Goal: Transaction & Acquisition: Book appointment/travel/reservation

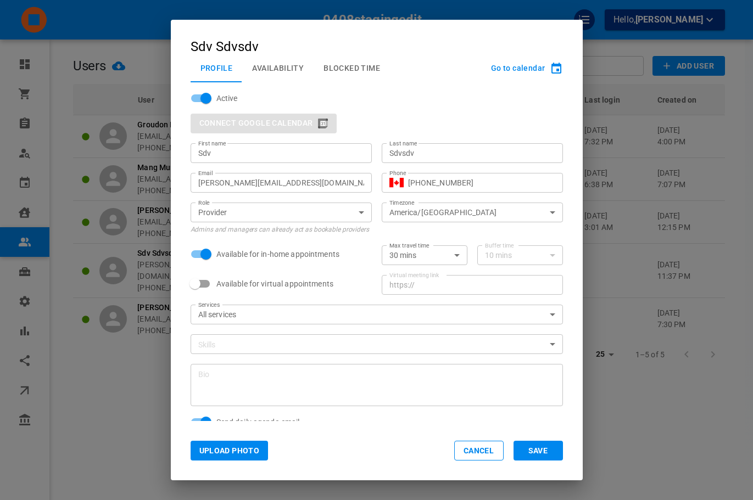
click at [148, 199] on div "Sdv Sdvsdv Profile Availability Blocked Time Go to calendar Active Connect Goog…" at bounding box center [376, 250] width 753 height 500
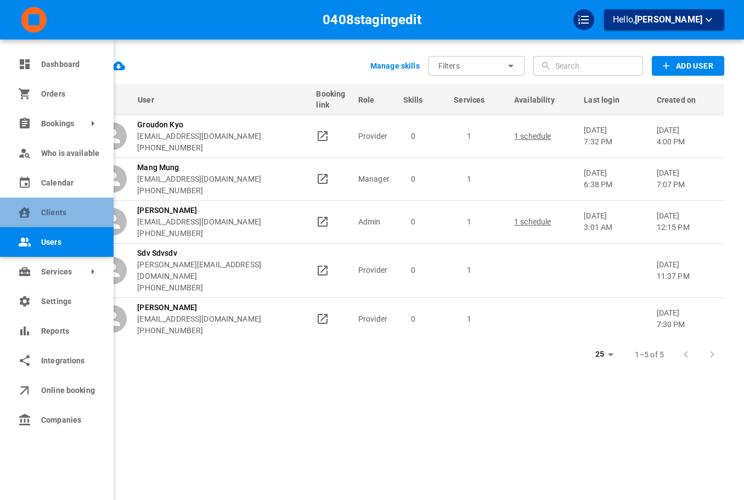
click at [27, 208] on icon at bounding box center [24, 211] width 13 height 13
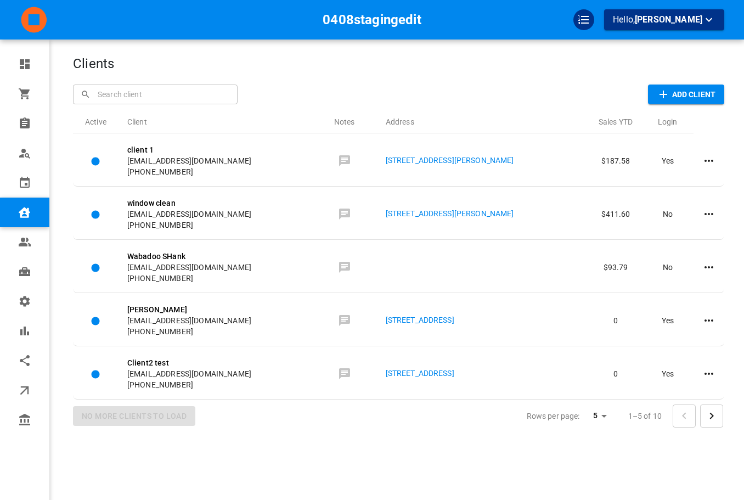
click at [425, 82] on div "Clients ​ ​ Add Client Active Client Notes Address Sales YTD Login client 1 [EM…" at bounding box center [399, 266] width 652 height 500
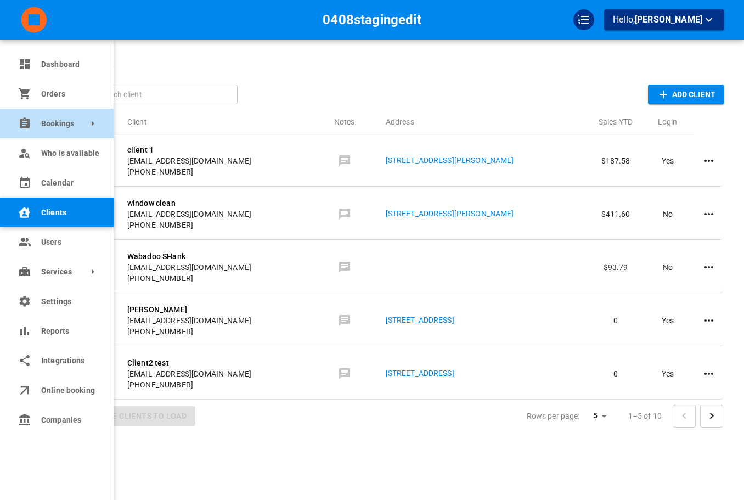
click at [41, 125] on span "Bookings" at bounding box center [41, 124] width 0 height 12
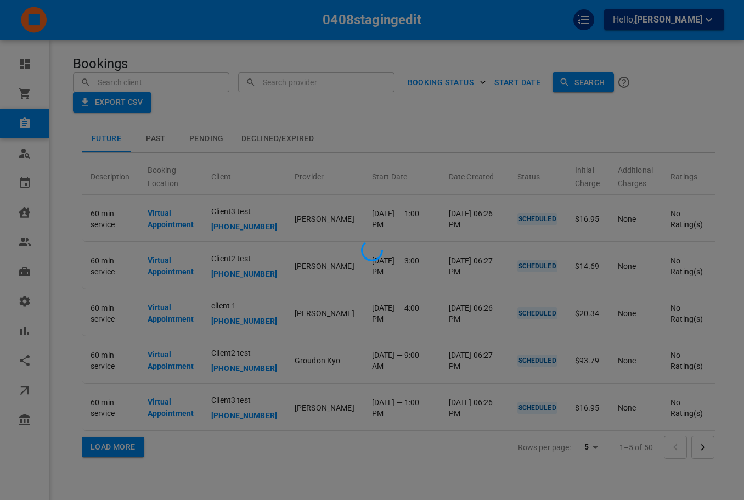
click at [116, 119] on div at bounding box center [372, 250] width 744 height 500
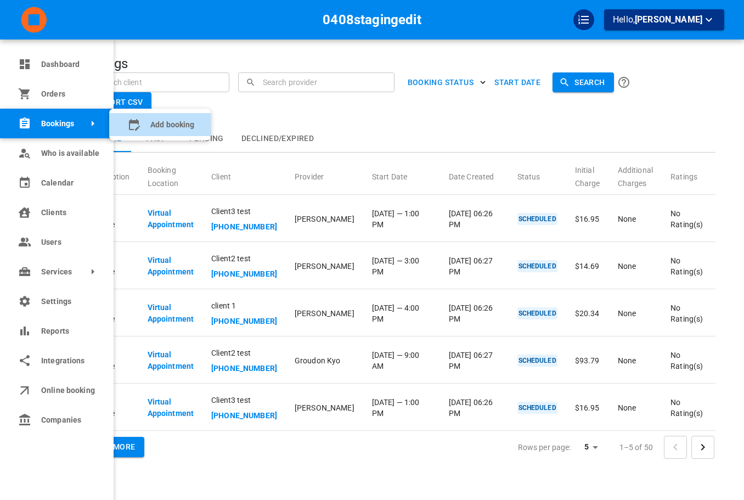
click at [159, 126] on span "Add booking" at bounding box center [172, 125] width 44 height 12
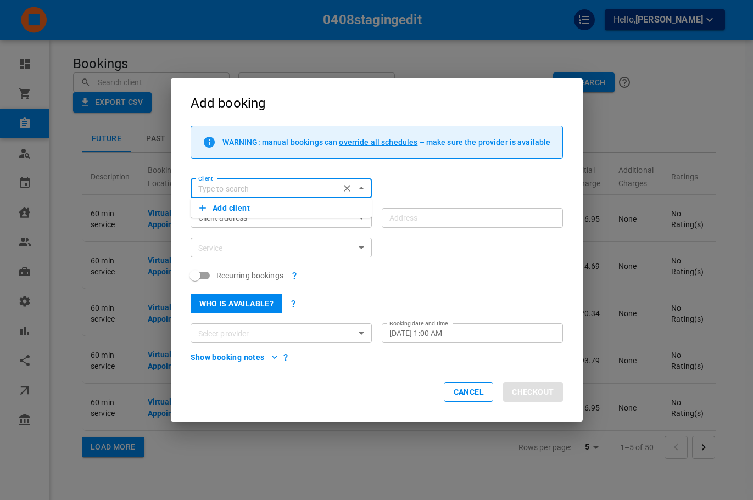
click at [261, 201] on button "Add client" at bounding box center [281, 207] width 164 height 15
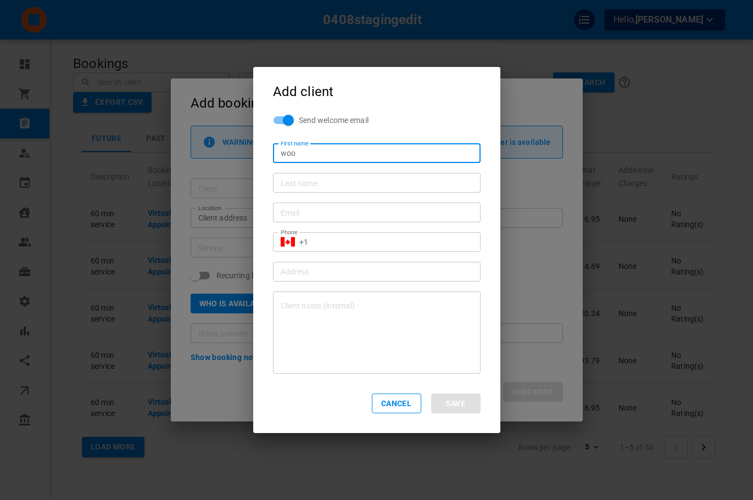
type input "Woo"
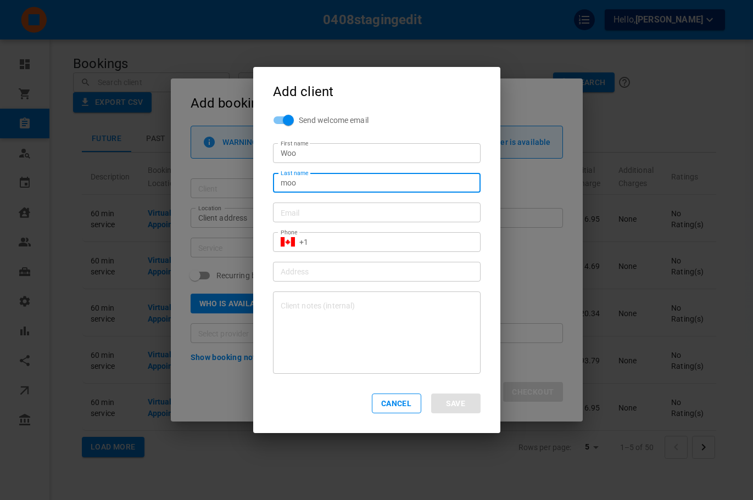
type input "Moo"
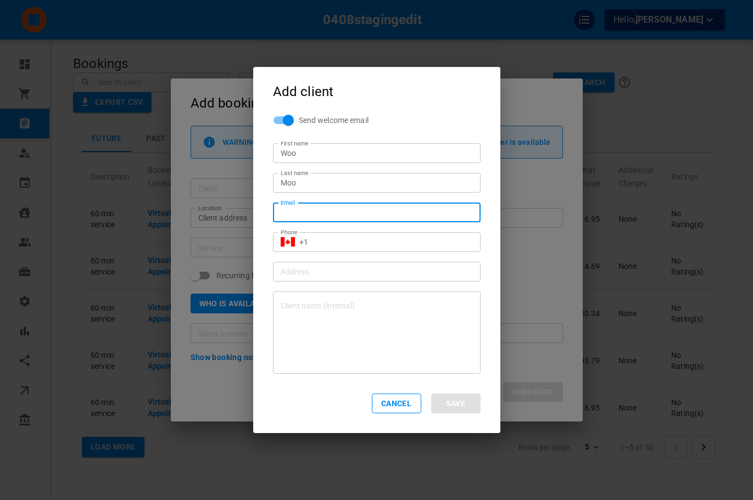
click at [347, 212] on input "Email" at bounding box center [377, 212] width 192 height 11
click at [315, 210] on input "[PERSON_NAME][EMAIL_ADDRESS][DOMAIN_NAME]" at bounding box center [377, 212] width 192 height 11
type input "[PERSON_NAME][EMAIL_ADDRESS][DOMAIN_NAME]"
click at [365, 243] on input "+1" at bounding box center [385, 242] width 173 height 11
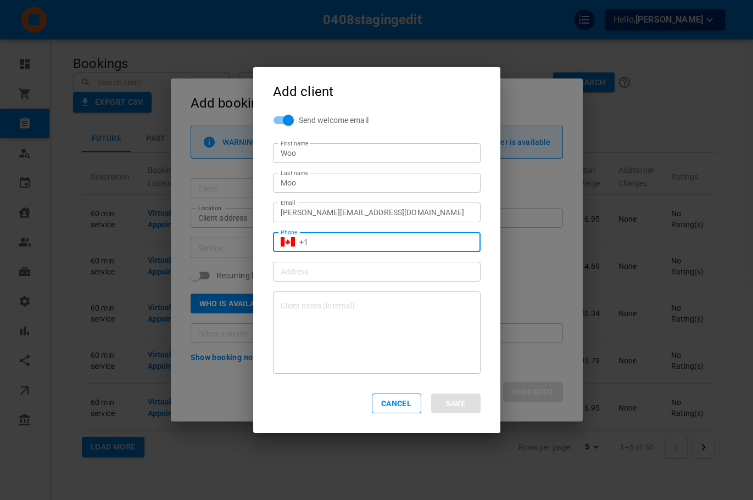
type input "[PHONE_NUMBER]"
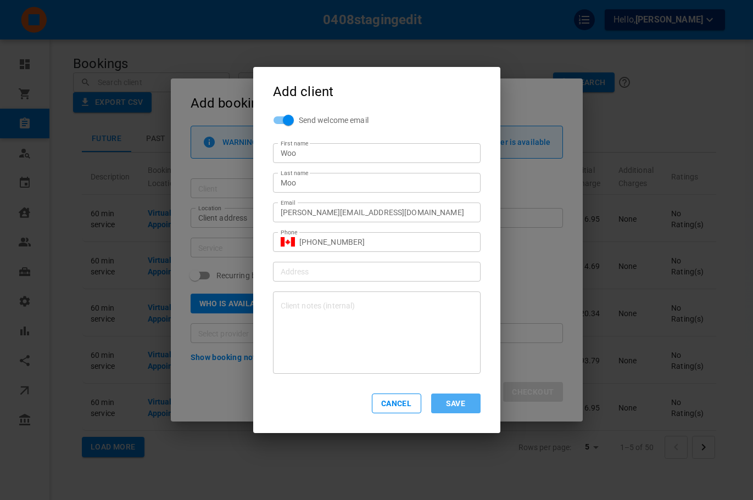
click at [472, 408] on button "Save" at bounding box center [455, 404] width 49 height 20
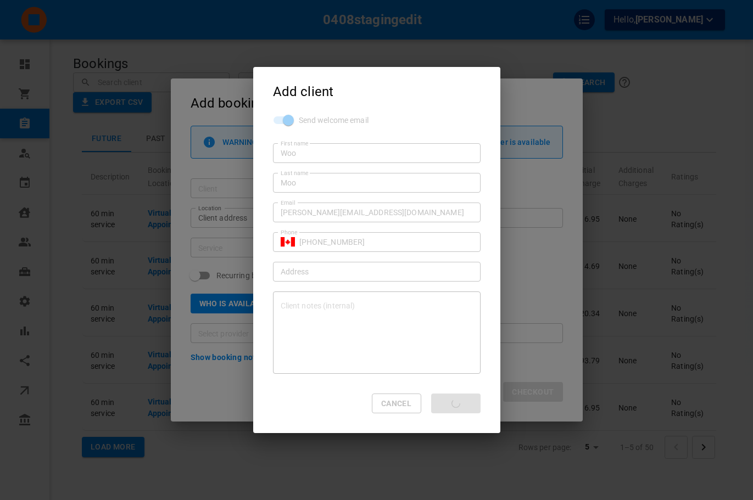
type input "Woo Moo"
type input "+1"
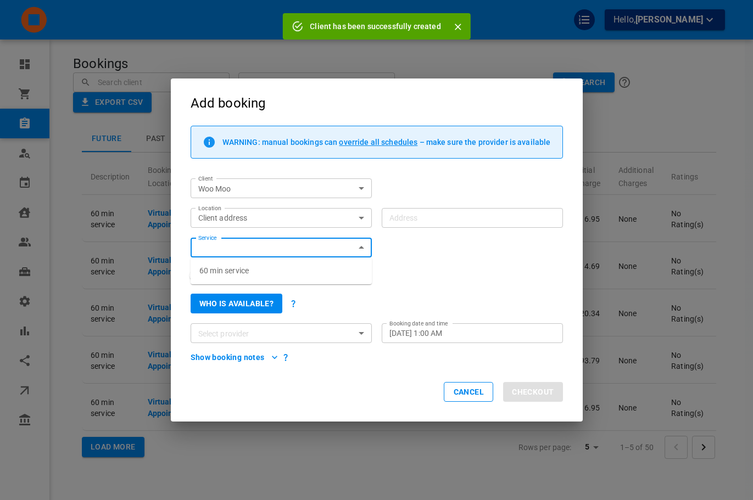
click at [319, 276] on li "60 min service" at bounding box center [280, 271] width 181 height 18
type input "60 min service"
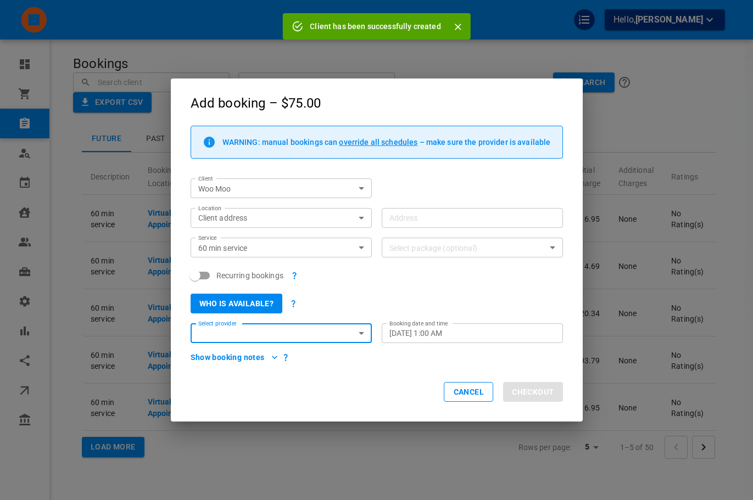
click at [326, 340] on input "Select provider" at bounding box center [272, 334] width 156 height 14
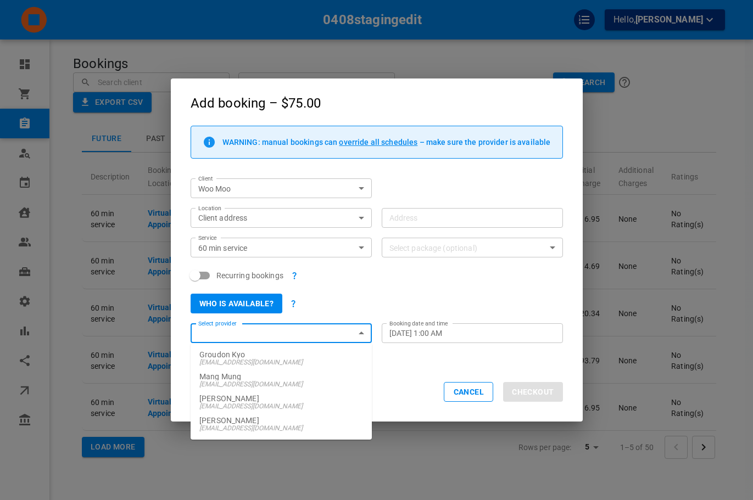
click at [324, 353] on p "Groudon Kyo" at bounding box center [281, 355] width 164 height 8
type input "Groudon Kyo"
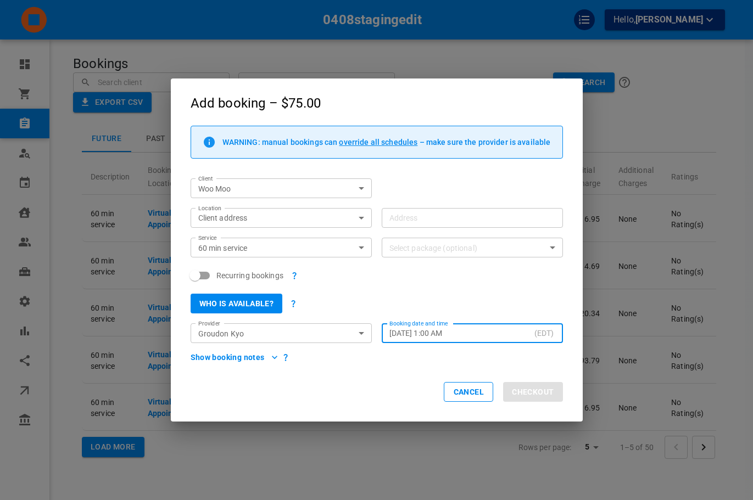
click at [323, 226] on div "Client address customerLocation Location" at bounding box center [280, 218] width 181 height 20
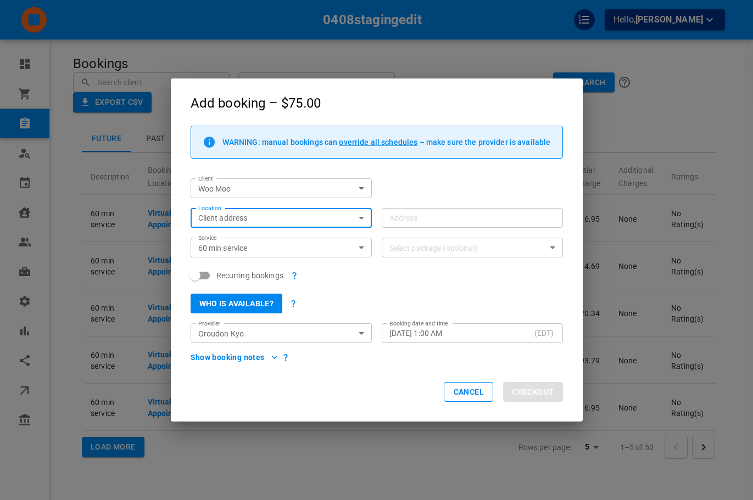
click at [322, 220] on body "0408stagingedit Hello, [PERSON_NAME] Dashboard Orders Bookings Who is available…" at bounding box center [376, 284] width 753 height 568
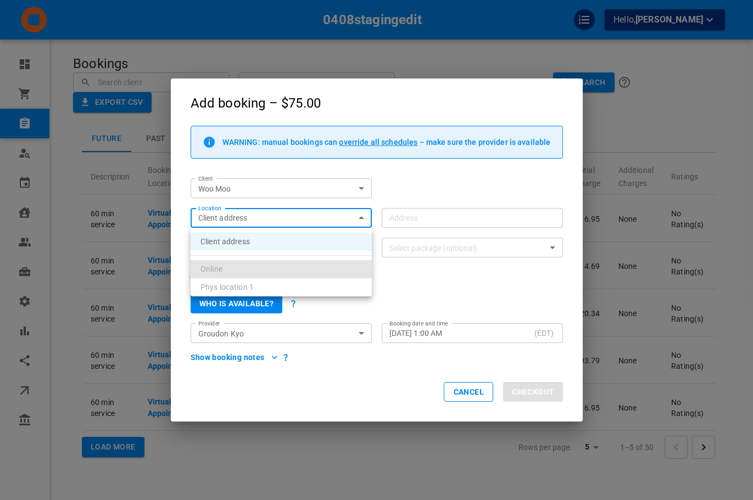
click at [294, 273] on li "Online" at bounding box center [280, 269] width 181 height 18
type input "dea43bb1-c0ae-4fdc-b0a5-8daaded2cfa5"
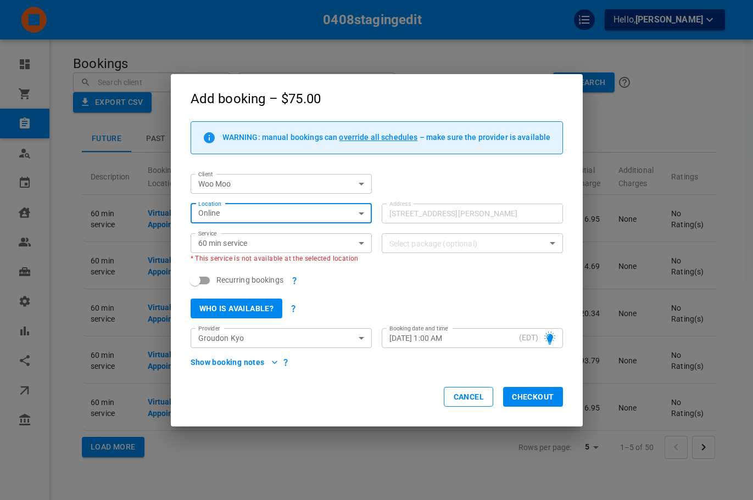
click at [407, 289] on div "Who is available?" at bounding box center [372, 304] width 382 height 30
click at [277, 243] on input "60 min service" at bounding box center [272, 244] width 156 height 14
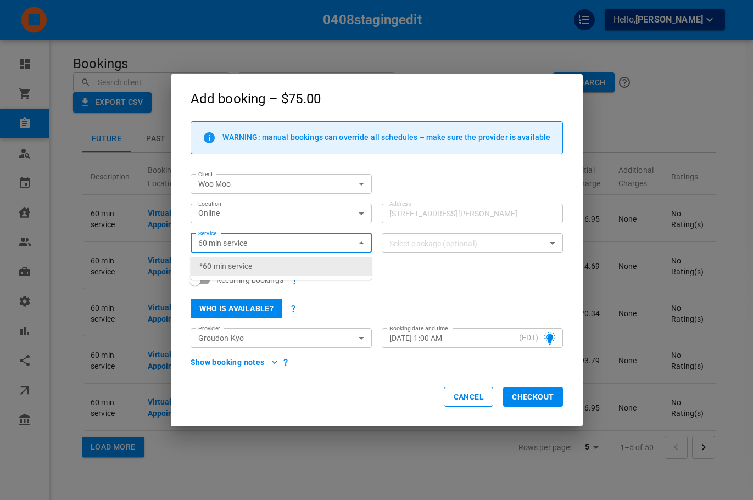
click at [272, 265] on li "*60 min service" at bounding box center [280, 266] width 181 height 18
click at [352, 290] on div "Who is available?" at bounding box center [372, 304] width 382 height 30
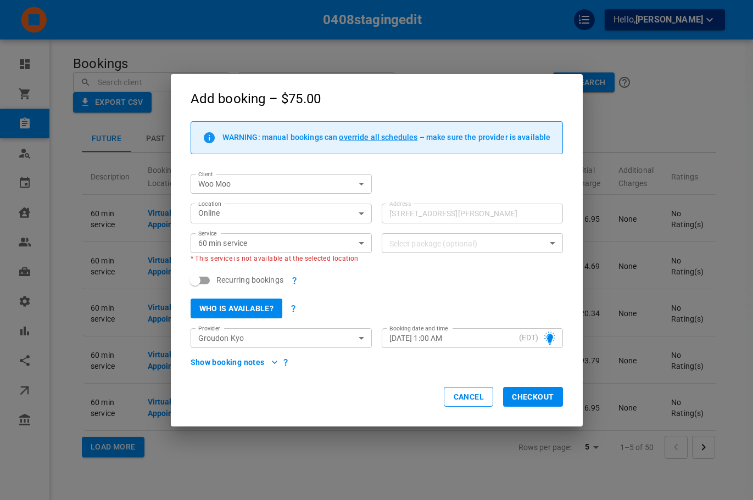
click at [560, 400] on div "Cancel Checkout" at bounding box center [377, 397] width 412 height 58
click at [554, 399] on button "Checkout" at bounding box center [532, 397] width 59 height 20
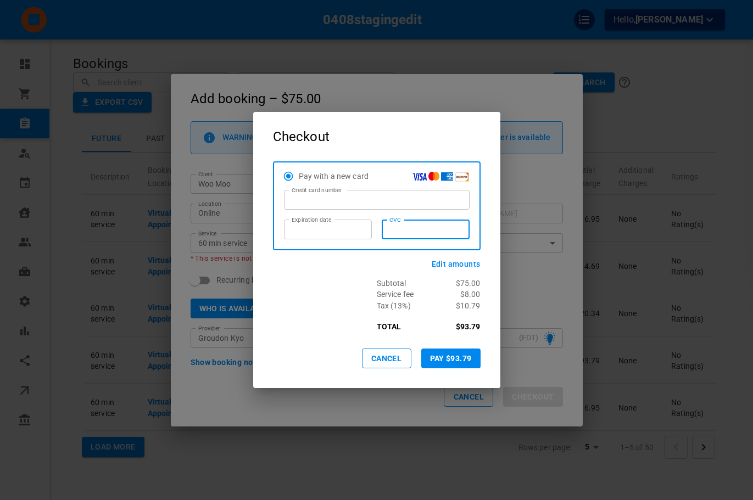
click at [453, 358] on button "Pay $93.79" at bounding box center [450, 359] width 59 height 20
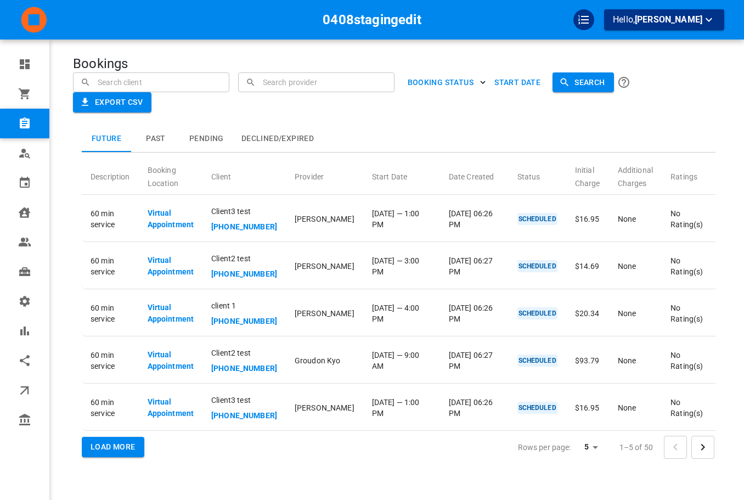
click at [499, 120] on div "Future Past Pending Declined/Expired Description Booking Location Client Provid…" at bounding box center [399, 294] width 652 height 362
click at [591, 109] on div "Future Past Pending Declined/Expired Description Booking Location Client Provid…" at bounding box center [377, 272] width 696 height 406
